Goal: Task Accomplishment & Management: Manage account settings

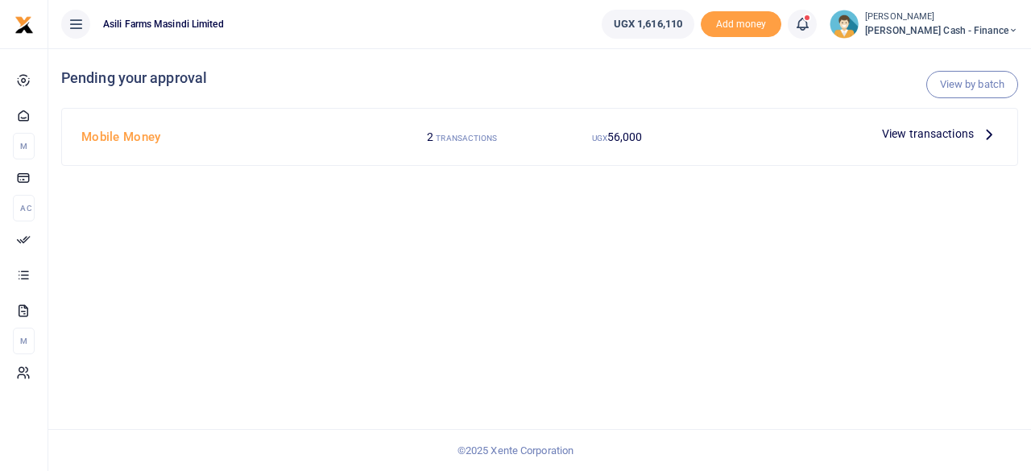
click at [982, 134] on icon at bounding box center [989, 134] width 18 height 18
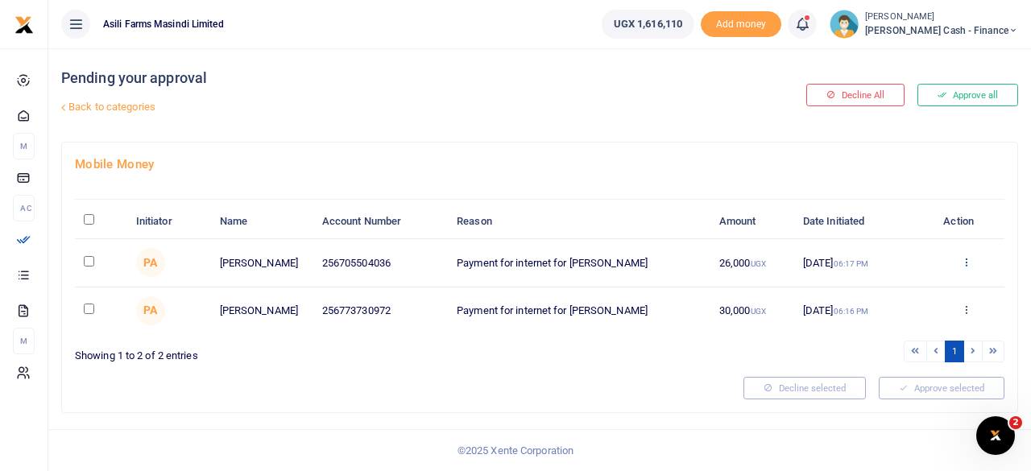
click at [965, 260] on icon at bounding box center [966, 261] width 10 height 11
click at [897, 357] on link "Details" at bounding box center [906, 360] width 127 height 23
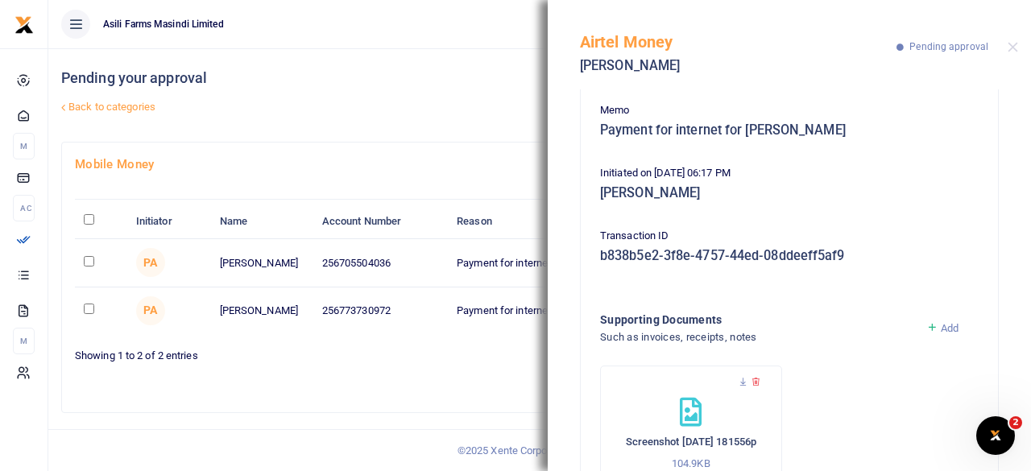
scroll to position [209, 0]
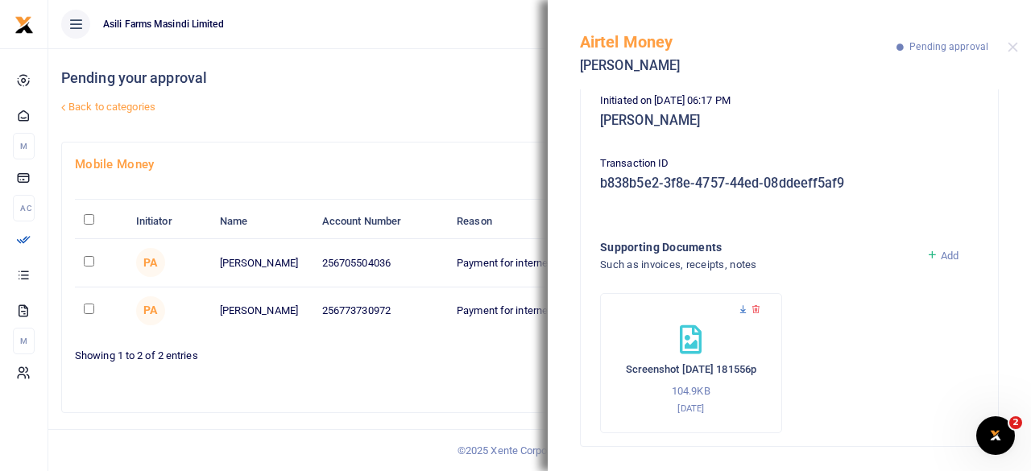
click at [742, 310] on icon at bounding box center [743, 309] width 10 height 10
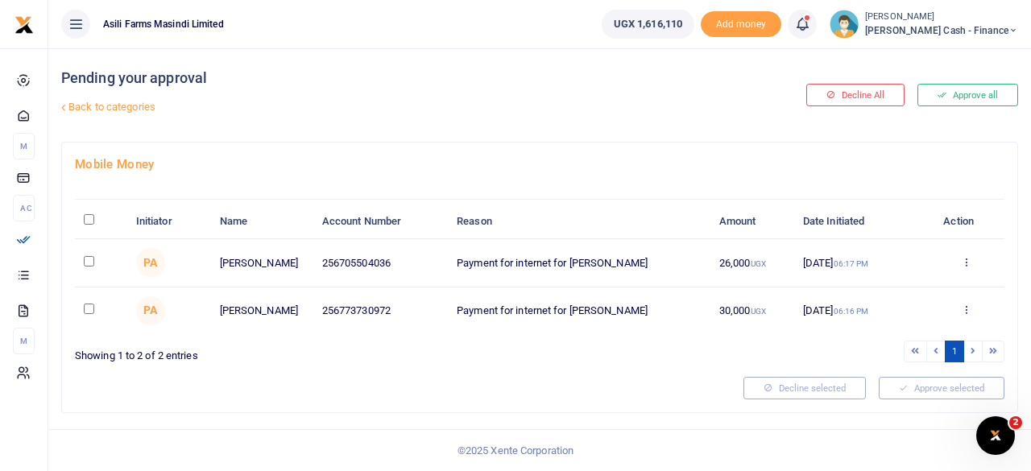
click at [974, 304] on div "Approve Decline Details" at bounding box center [965, 311] width 58 height 16
click at [975, 304] on div "Approve Decline Details" at bounding box center [965, 311] width 58 height 16
click at [969, 306] on icon at bounding box center [966, 309] width 10 height 11
click at [892, 403] on link "Details" at bounding box center [906, 407] width 127 height 23
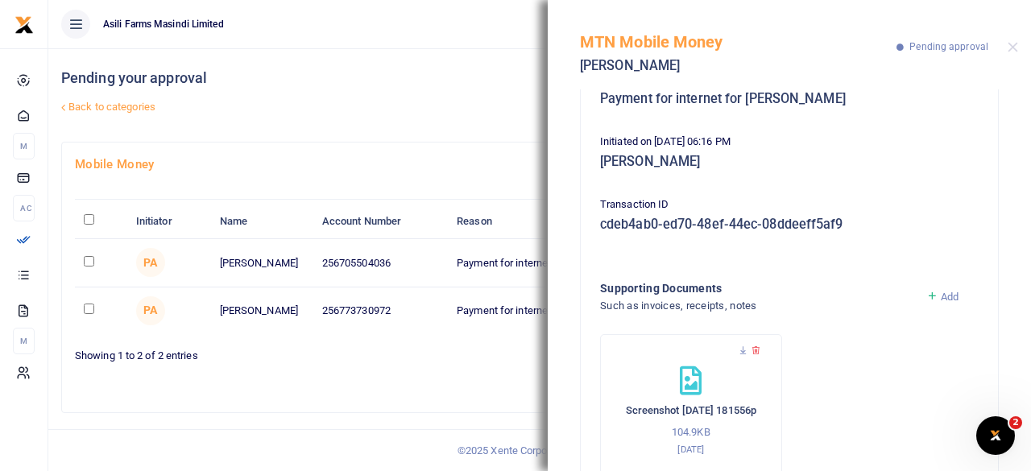
scroll to position [209, 0]
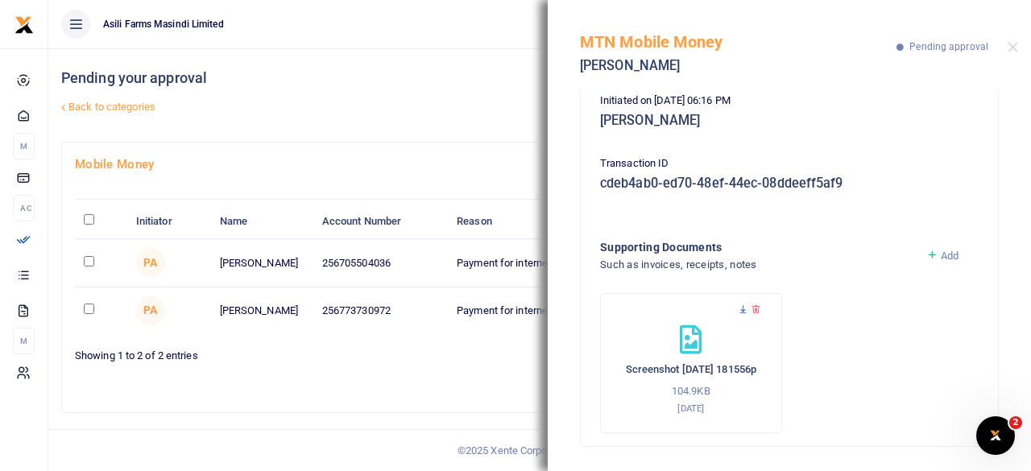
click at [742, 309] on icon at bounding box center [743, 309] width 10 height 10
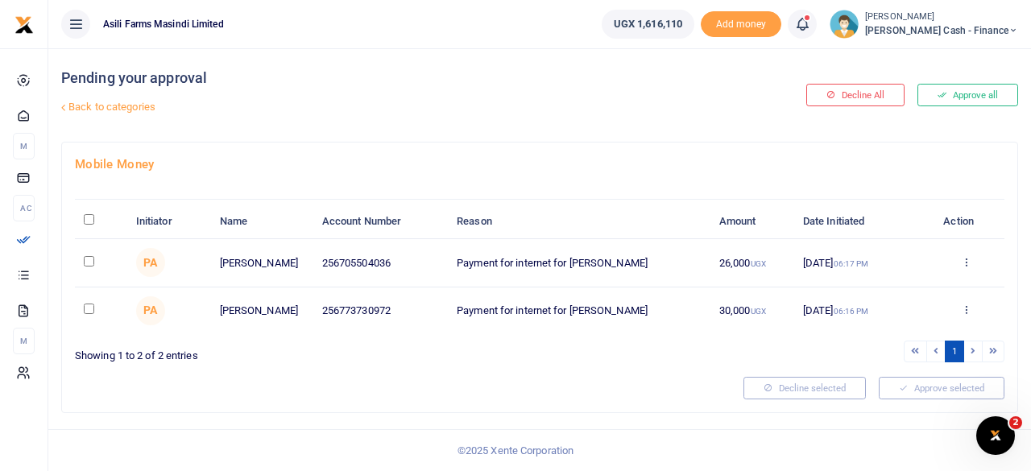
click at [90, 215] on input "\a \a : activate to sort column descending" at bounding box center [89, 219] width 10 height 10
checkbox input "true"
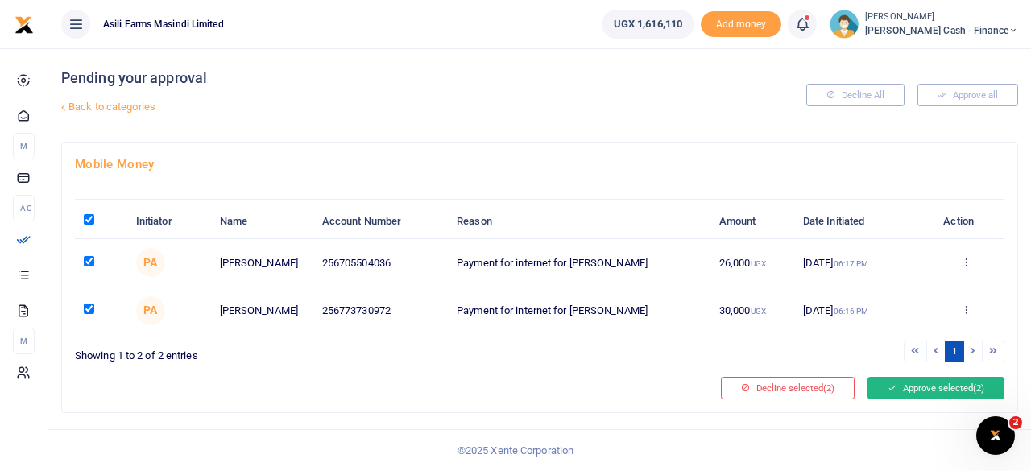
click at [948, 387] on button "Approve selected (2)" at bounding box center [935, 388] width 137 height 23
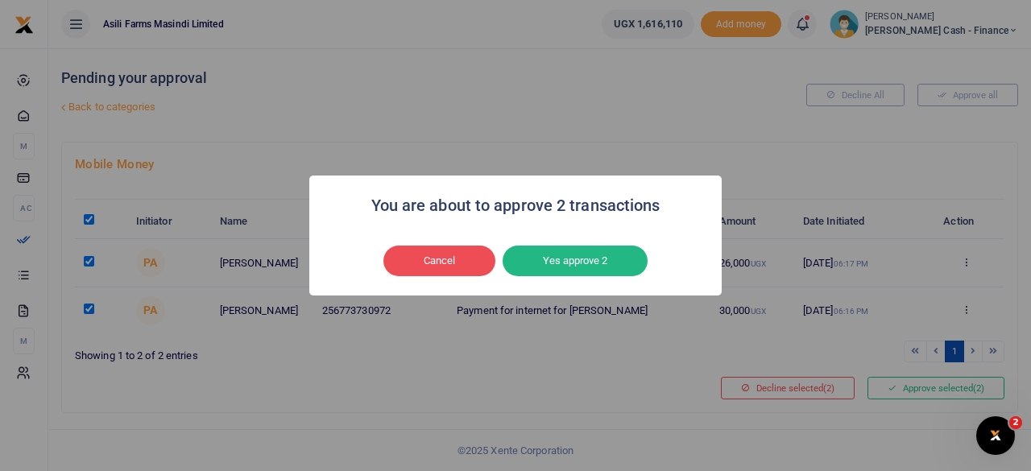
click at [613, 261] on button "Yes approve 2" at bounding box center [574, 261] width 145 height 31
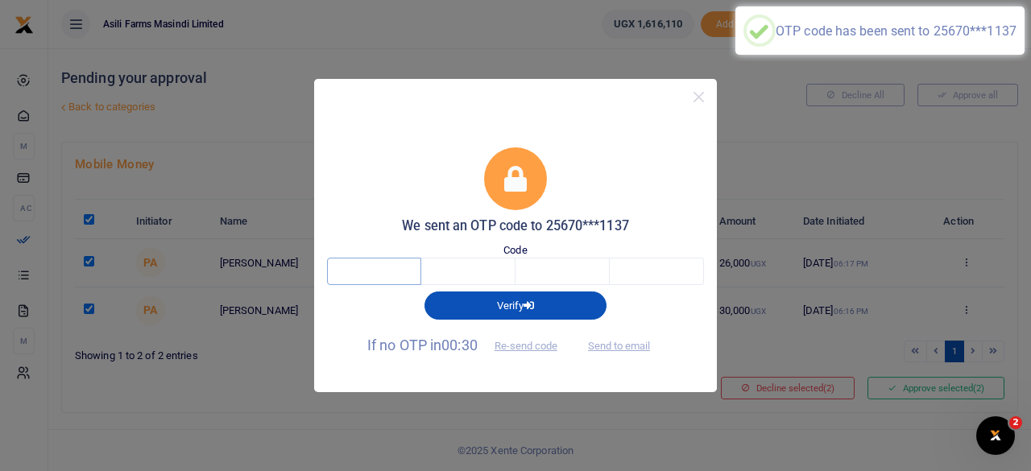
click at [407, 273] on input "text" at bounding box center [374, 271] width 94 height 27
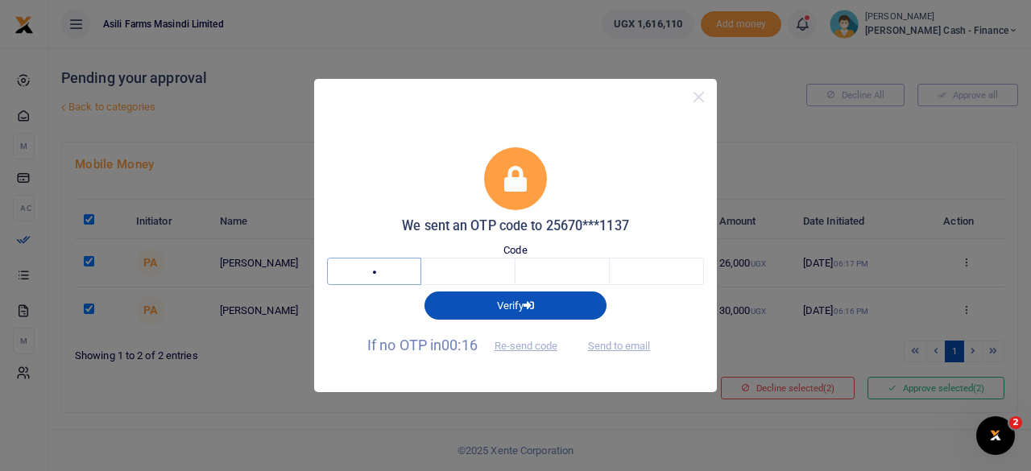
type input "9"
type input "8"
type input "4"
